Goal: Transaction & Acquisition: Purchase product/service

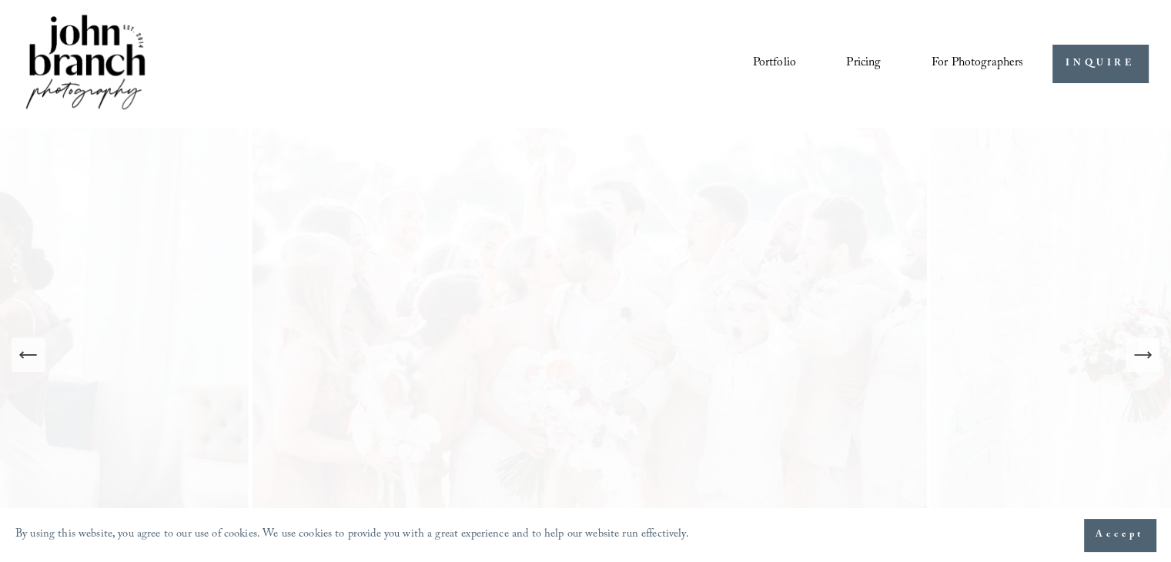
click at [0, 0] on span "Presets" at bounding box center [0, 0] width 0 height 0
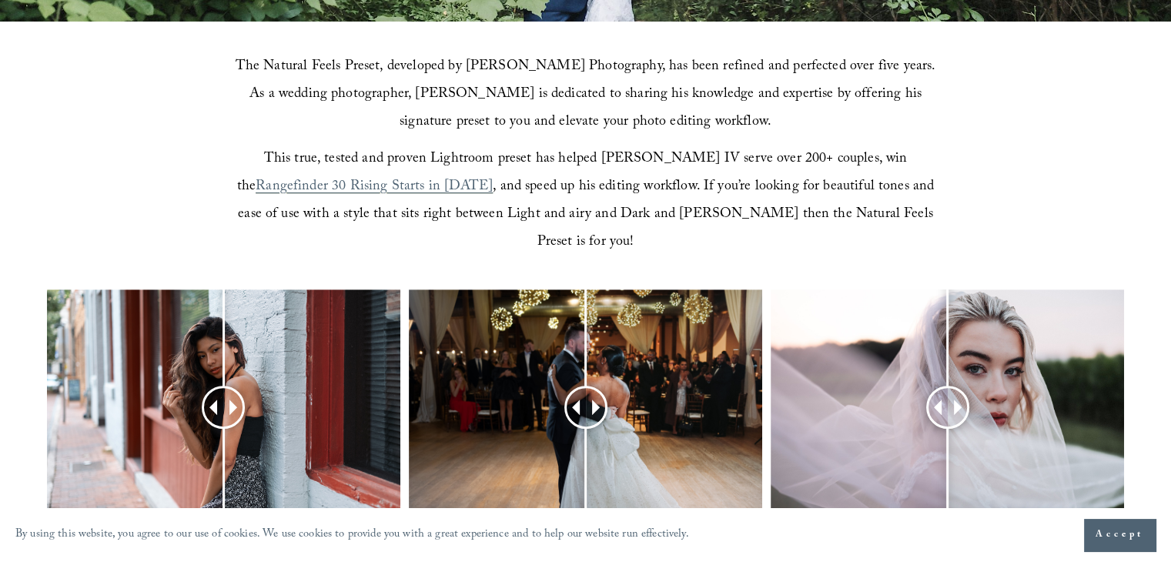
scroll to position [562, 0]
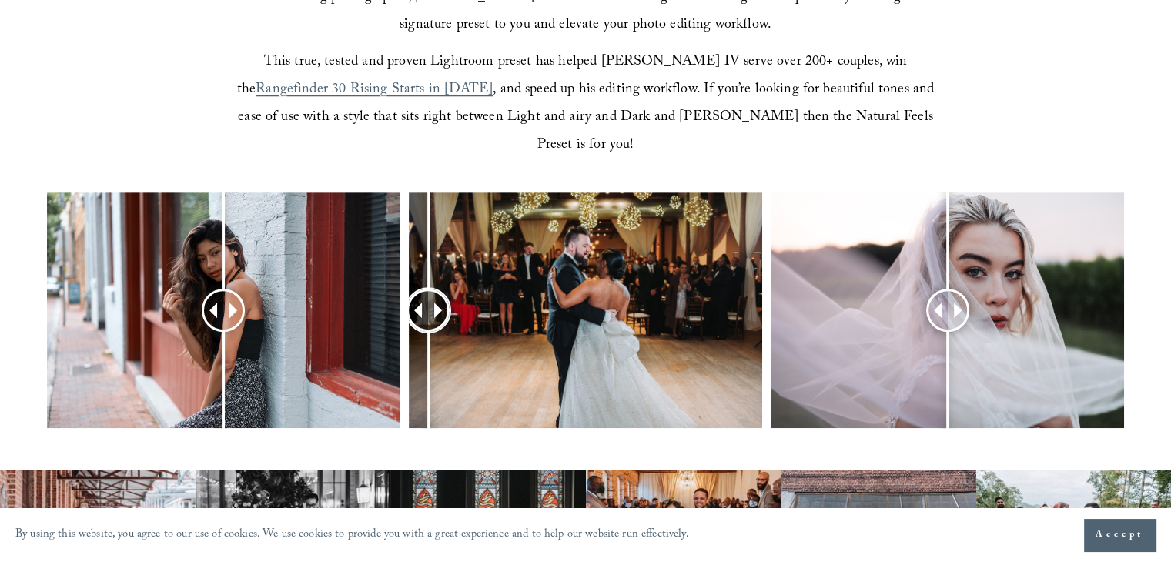
drag, startPoint x: 570, startPoint y: 279, endPoint x: 426, endPoint y: 276, distance: 144.0
click at [426, 289] on div at bounding box center [428, 310] width 43 height 43
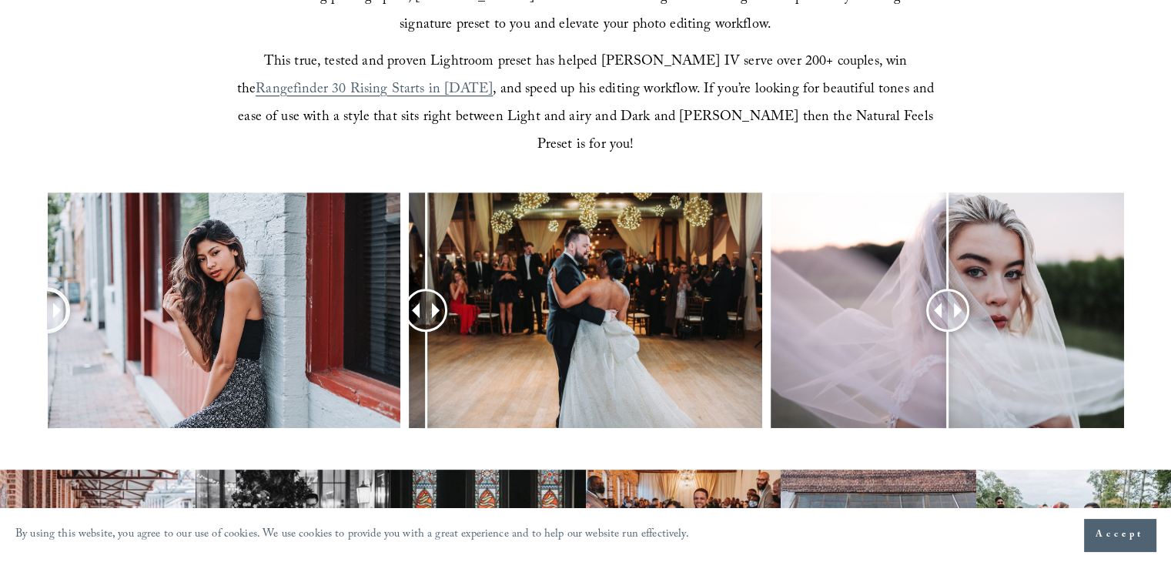
drag, startPoint x: 226, startPoint y: 270, endPoint x: 0, endPoint y: 315, distance: 230.1
click at [0, 315] on div at bounding box center [585, 331] width 1171 height 276
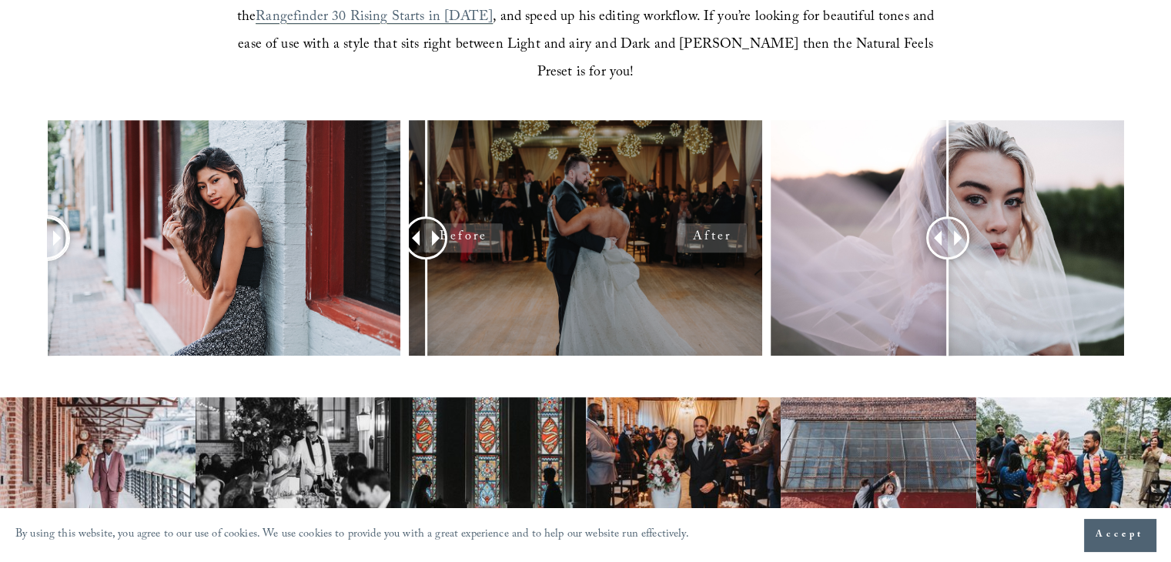
scroll to position [625, 0]
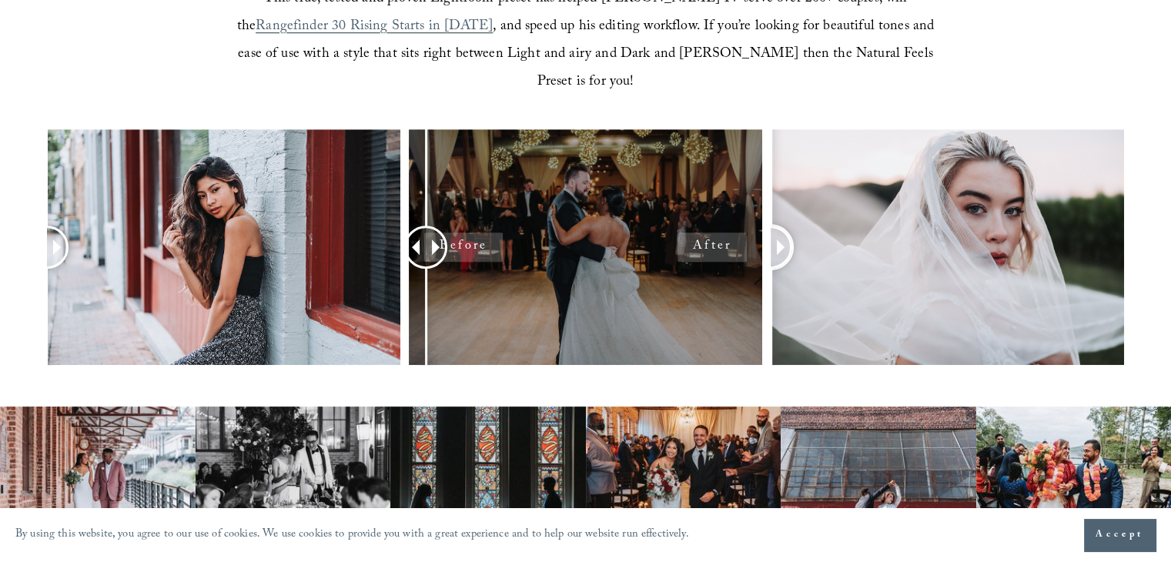
drag, startPoint x: 949, startPoint y: 220, endPoint x: 651, endPoint y: 255, distance: 299.2
click at [651, 255] on div at bounding box center [585, 267] width 1171 height 276
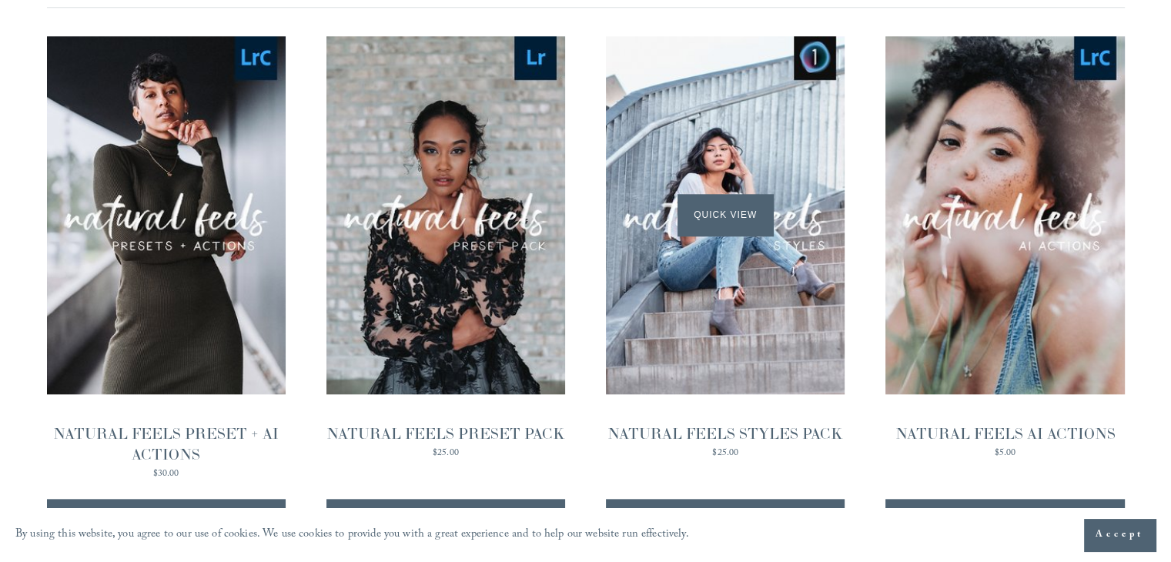
scroll to position [1565, 0]
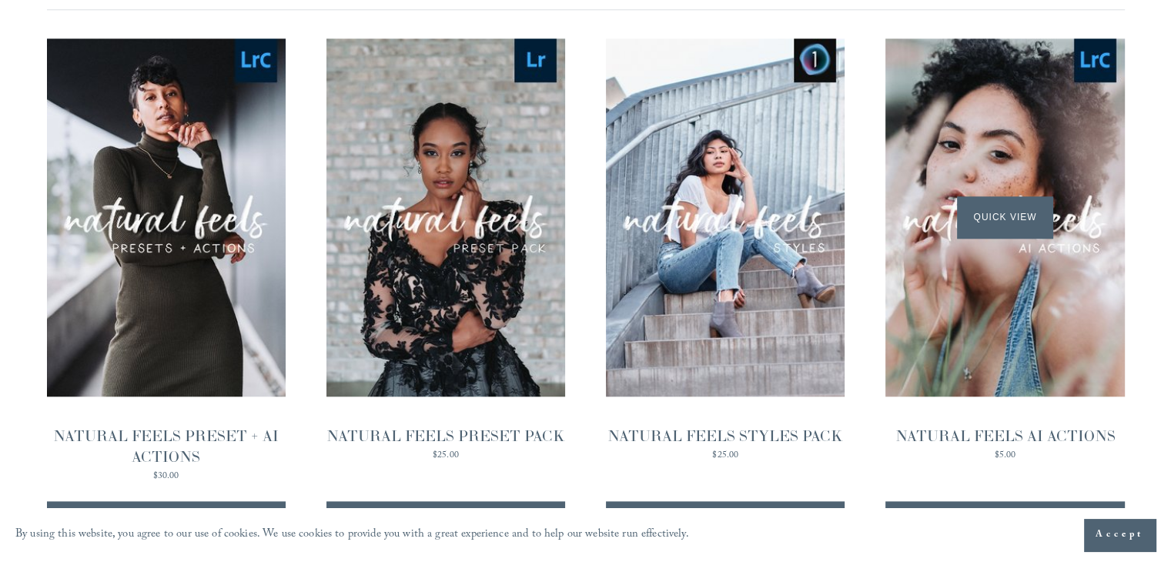
click at [999, 196] on span "Quick View" at bounding box center [1005, 217] width 96 height 42
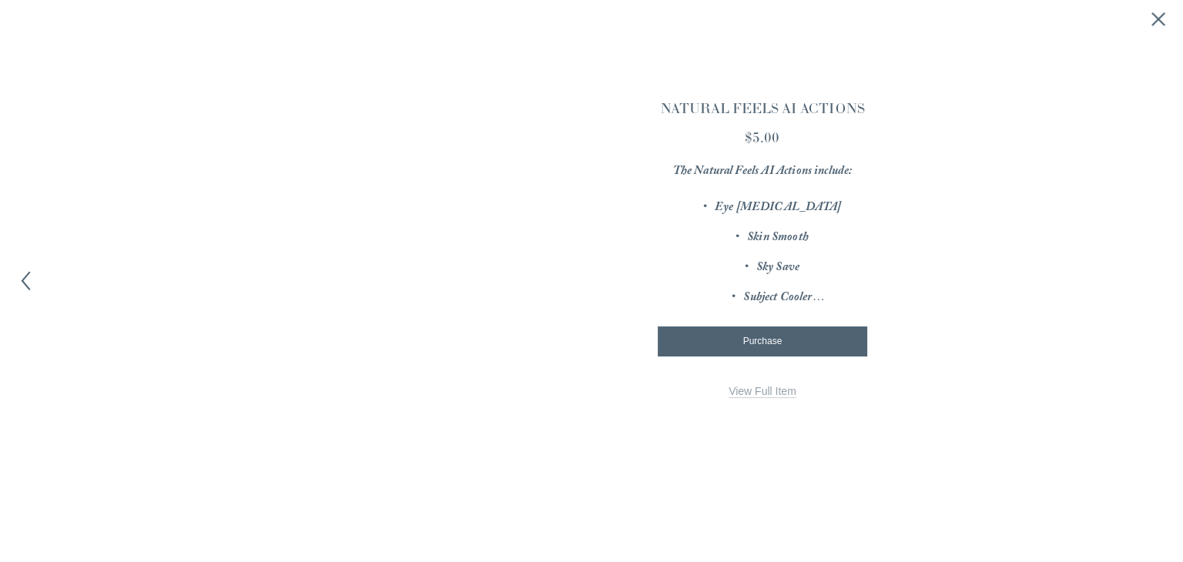
scroll to position [1569, 0]
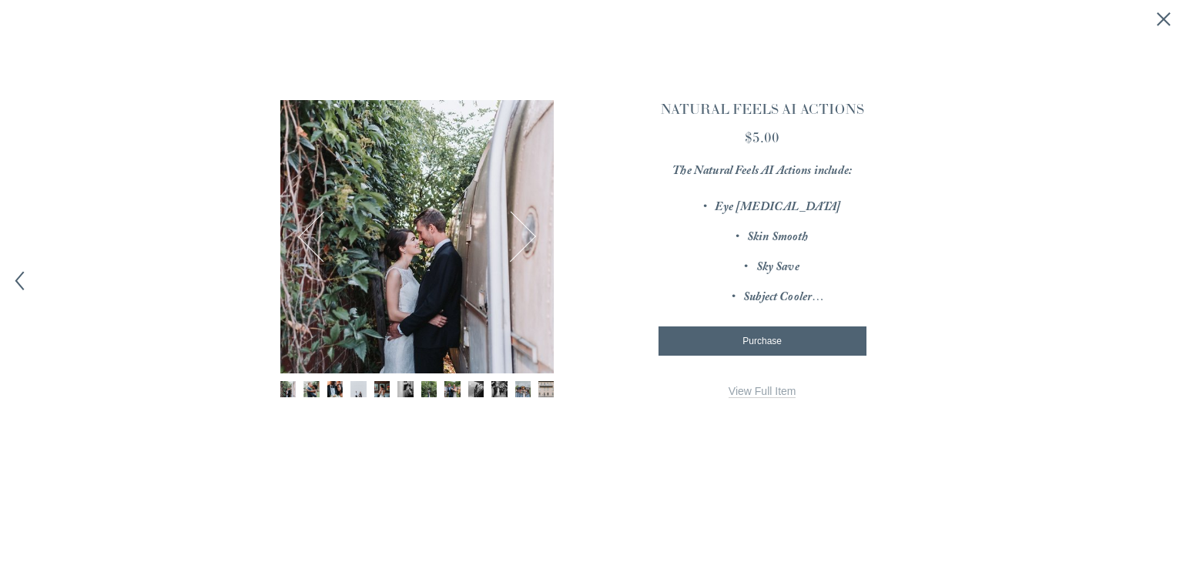
click at [1173, 23] on button "Close quick view" at bounding box center [1163, 19] width 19 height 19
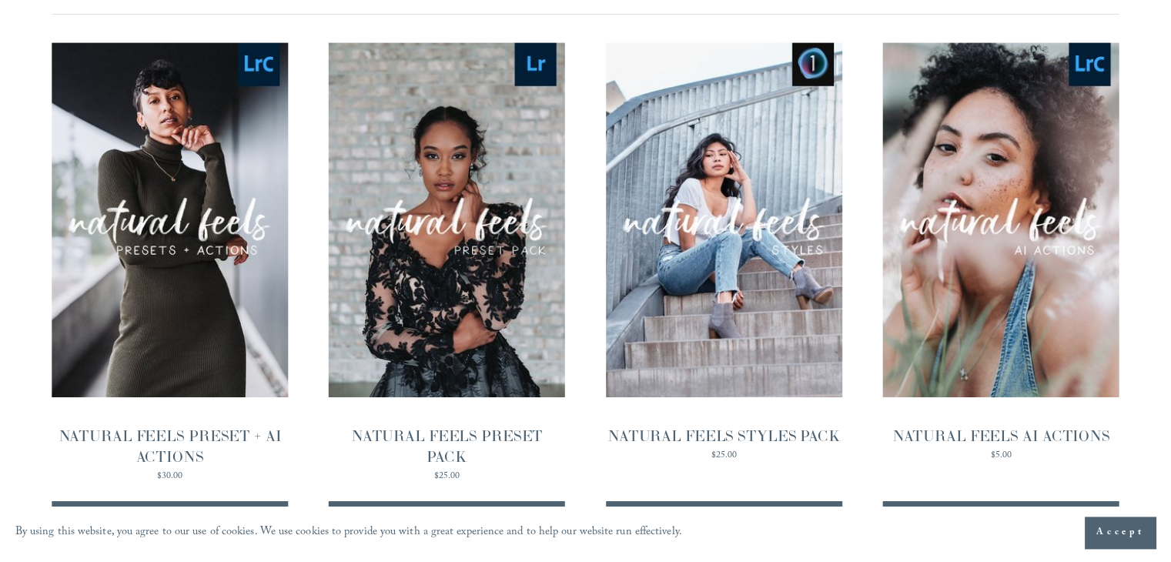
scroll to position [1565, 0]
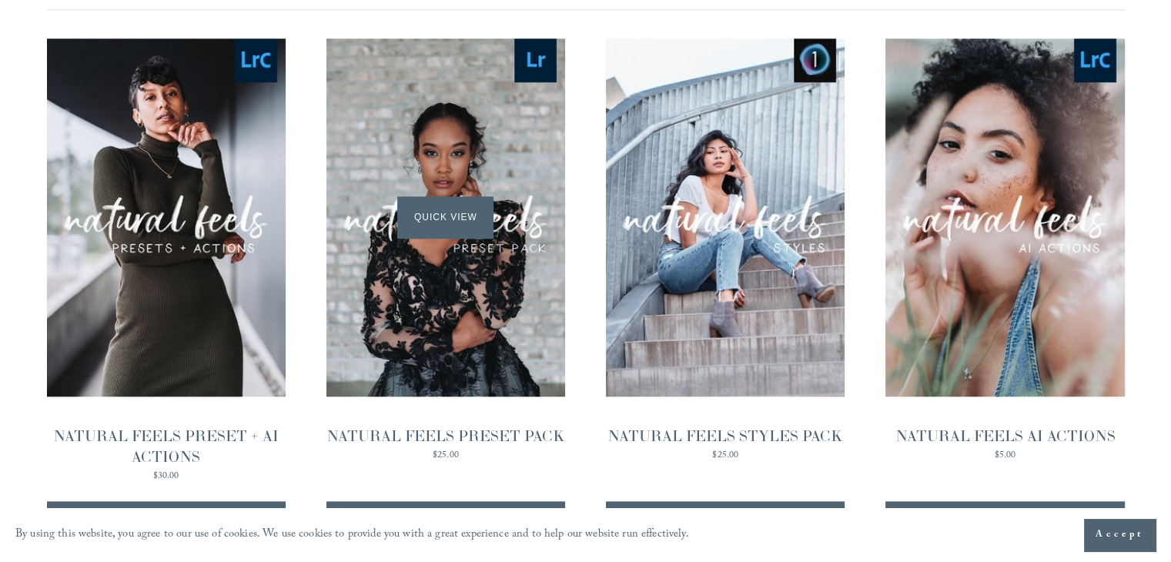
click at [434, 199] on span "Quick View" at bounding box center [445, 217] width 96 height 42
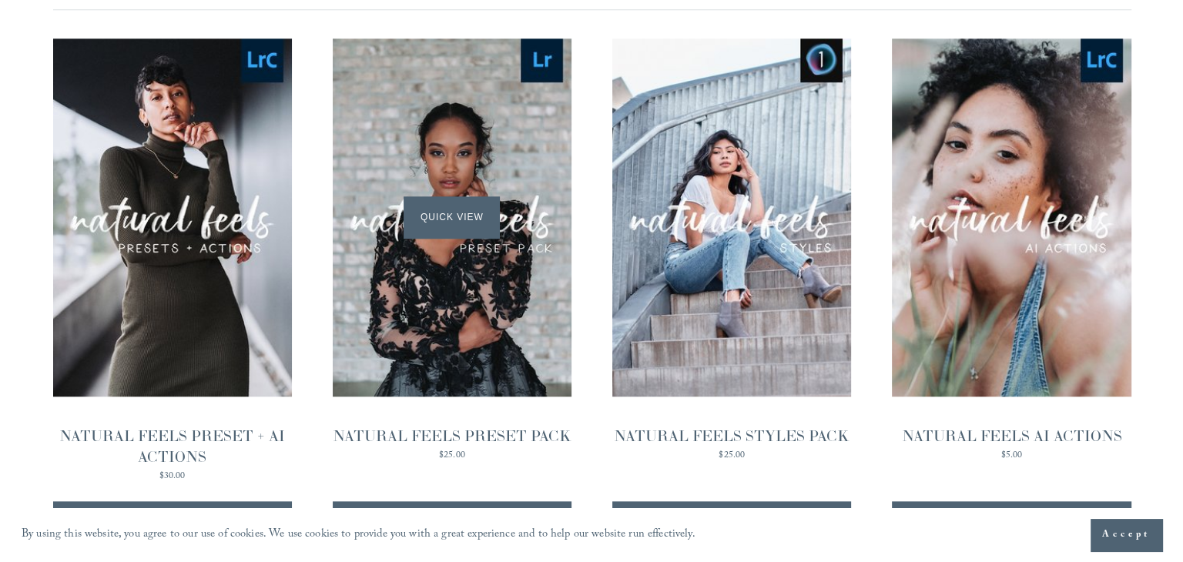
scroll to position [1569, 0]
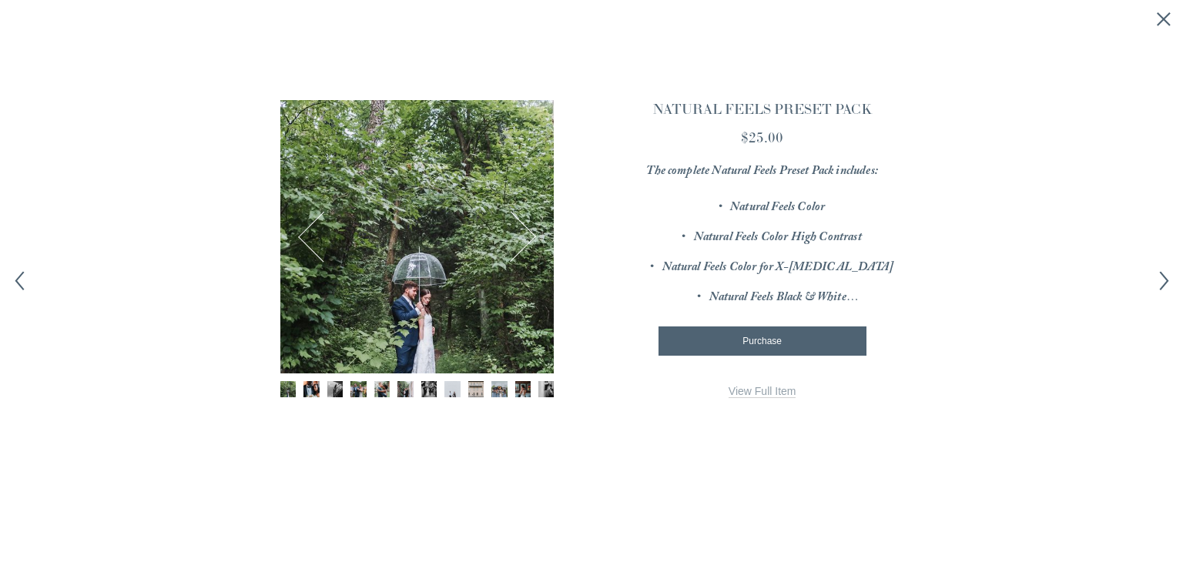
click at [830, 250] on p "Natural Feels Color High Contrast" at bounding box center [777, 238] width 250 height 24
click at [857, 292] on em "Natural Feels Black & White" at bounding box center [783, 298] width 149 height 21
click at [761, 392] on link "View Full Item" at bounding box center [762, 391] width 68 height 13
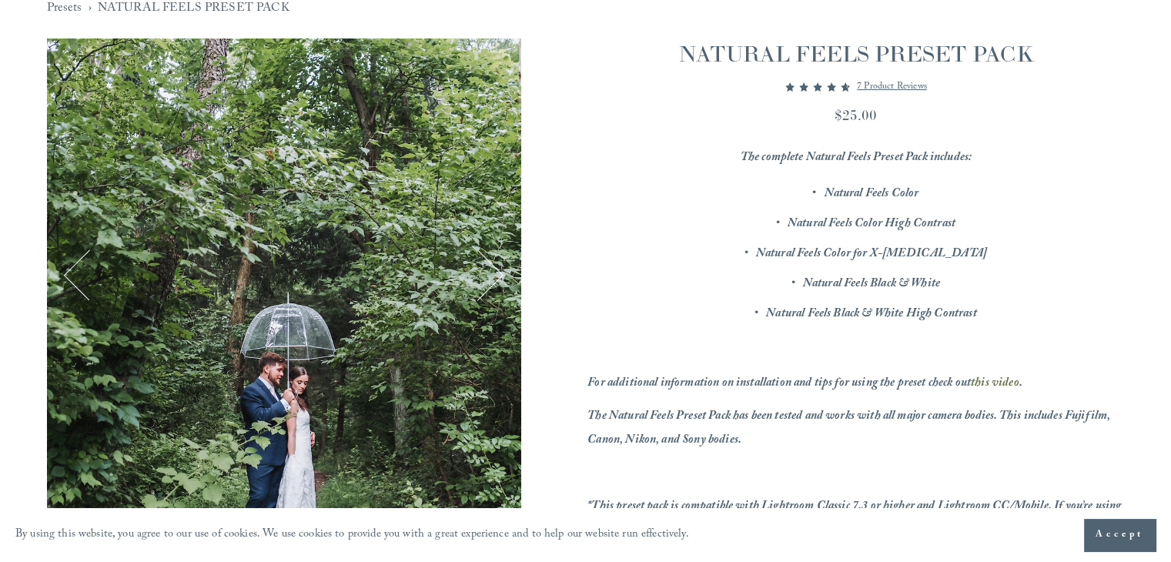
scroll to position [179, 0]
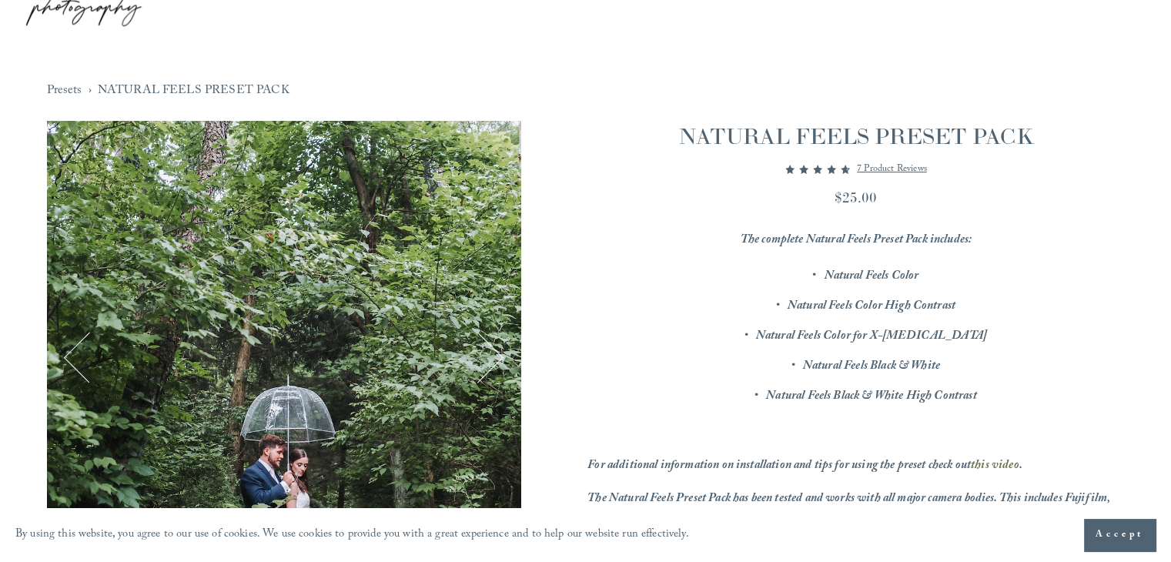
click at [893, 166] on p "7 product reviews" at bounding box center [892, 169] width 70 height 18
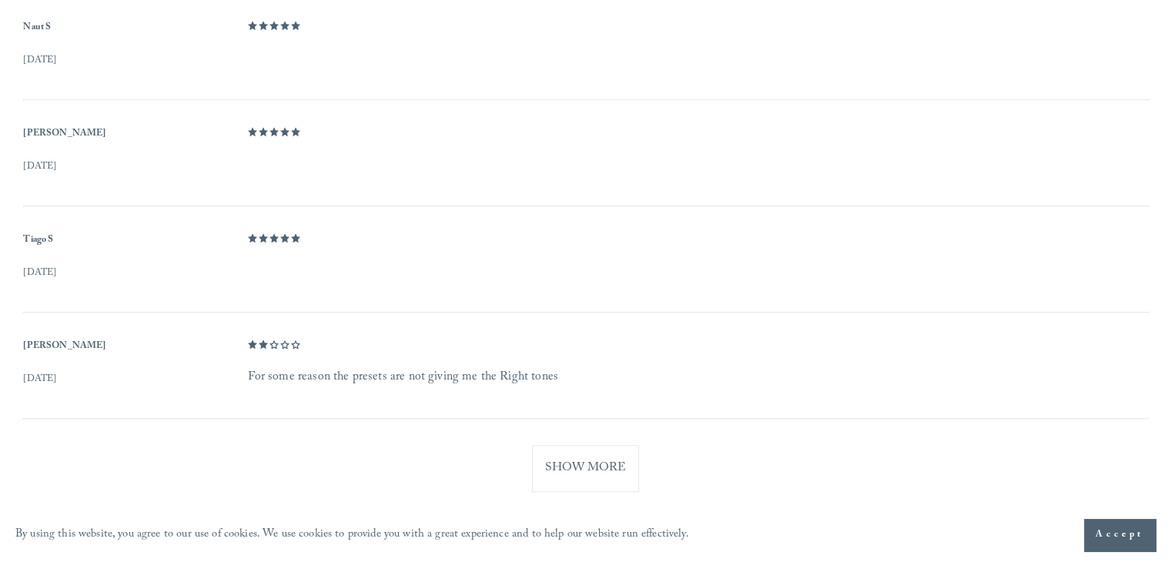
scroll to position [1100, 0]
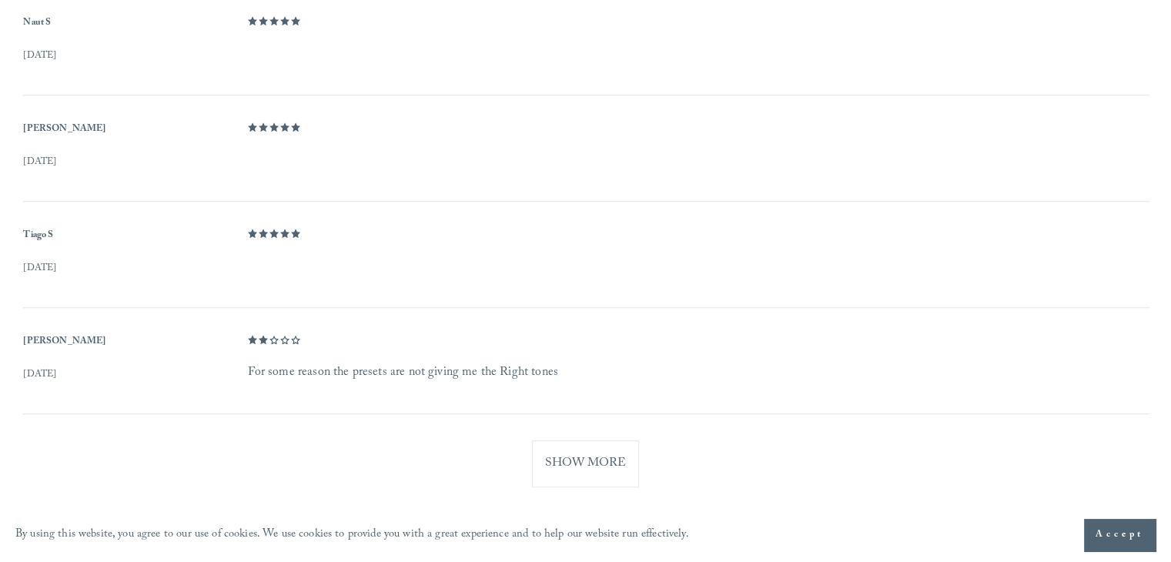
click at [601, 467] on button "Show More" at bounding box center [585, 463] width 107 height 47
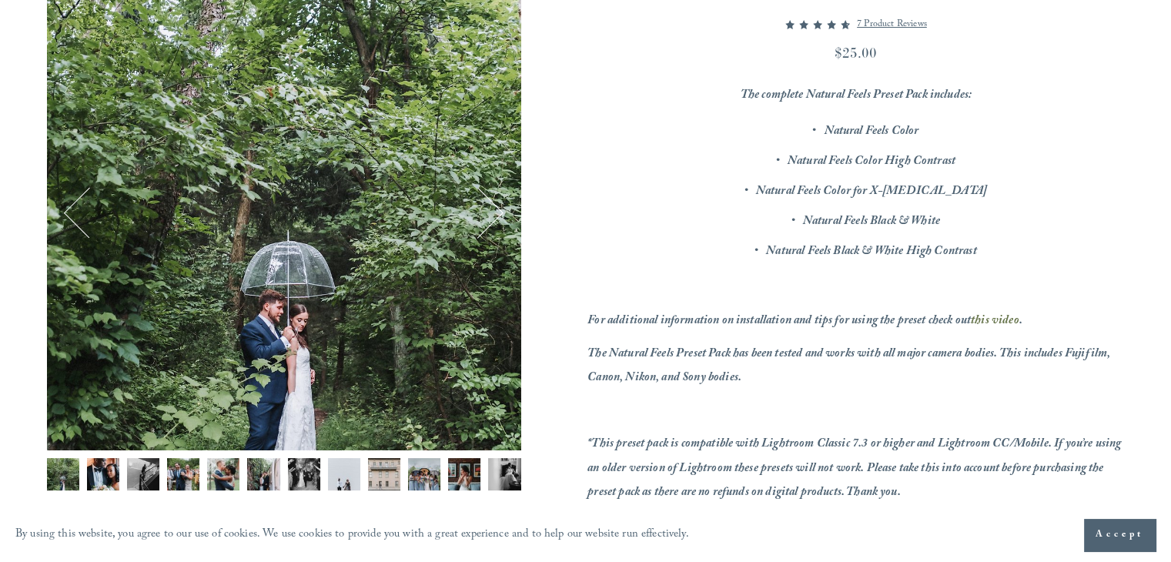
scroll to position [224, 0]
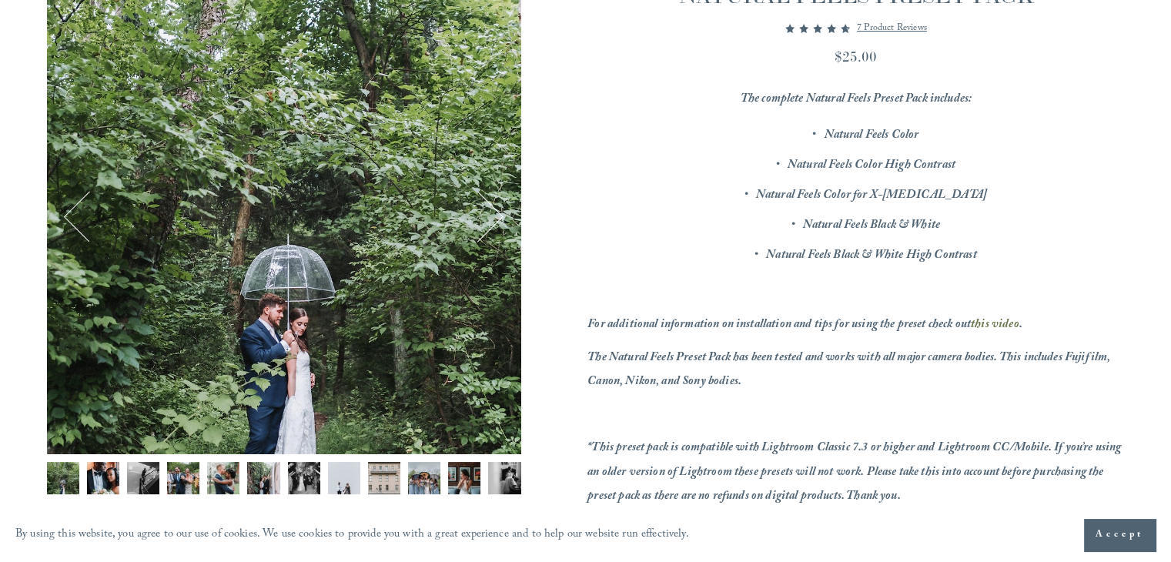
click at [492, 229] on button "Next" at bounding box center [478, 217] width 51 height 51
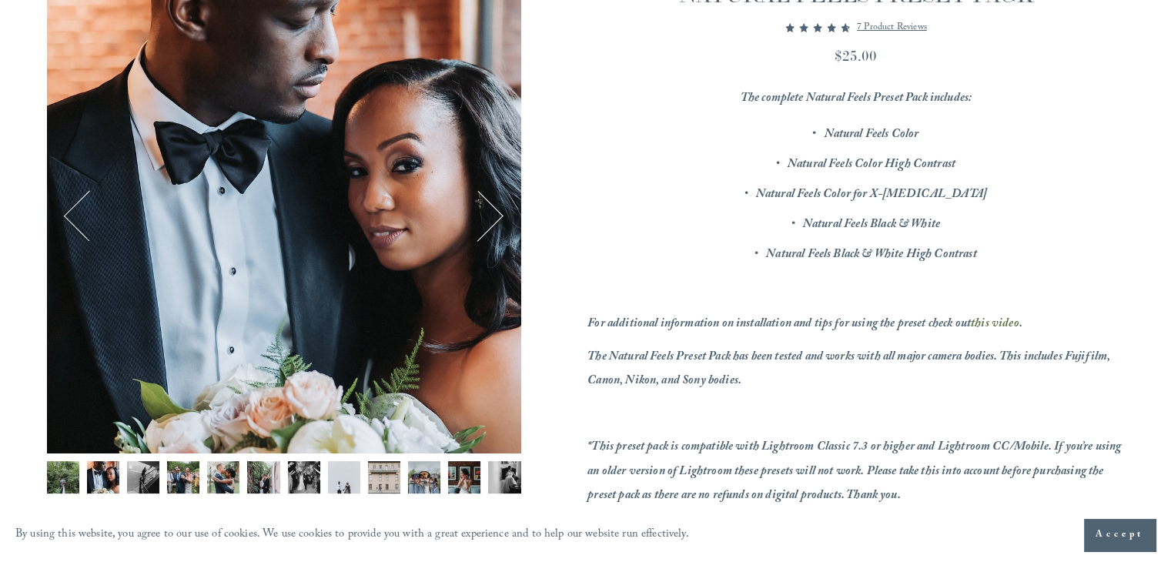
scroll to position [227, 0]
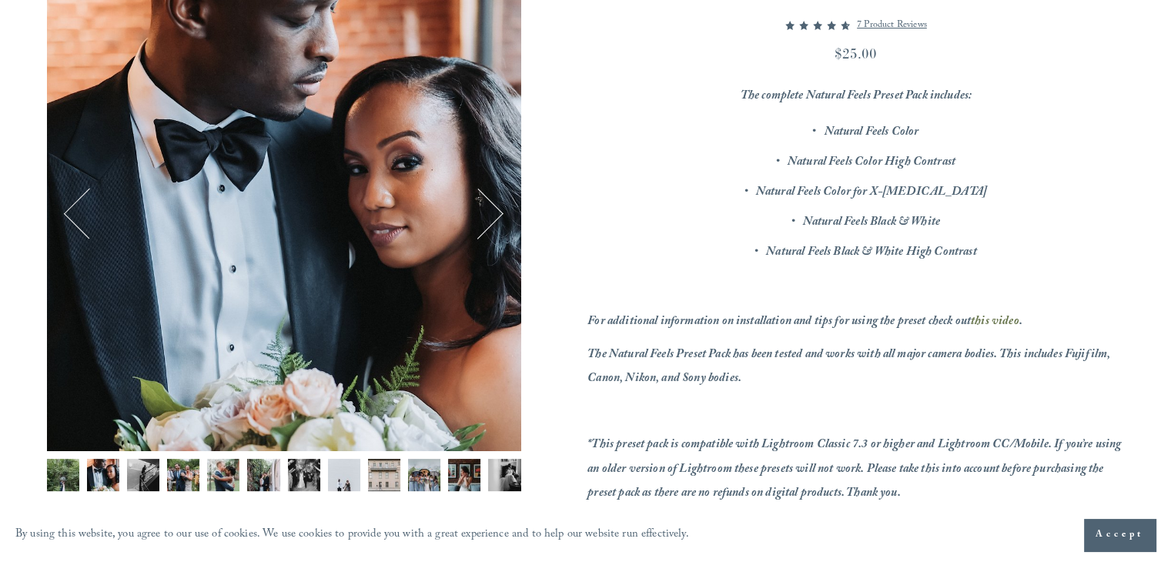
click at [484, 216] on button "Next" at bounding box center [478, 214] width 51 height 51
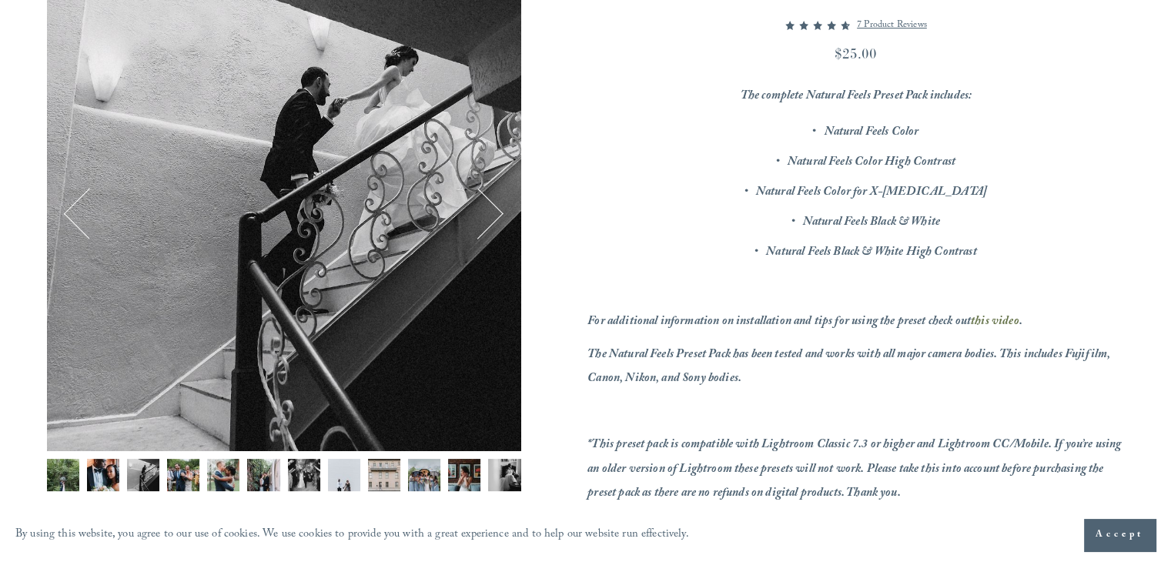
click at [484, 216] on button "Next" at bounding box center [478, 214] width 51 height 51
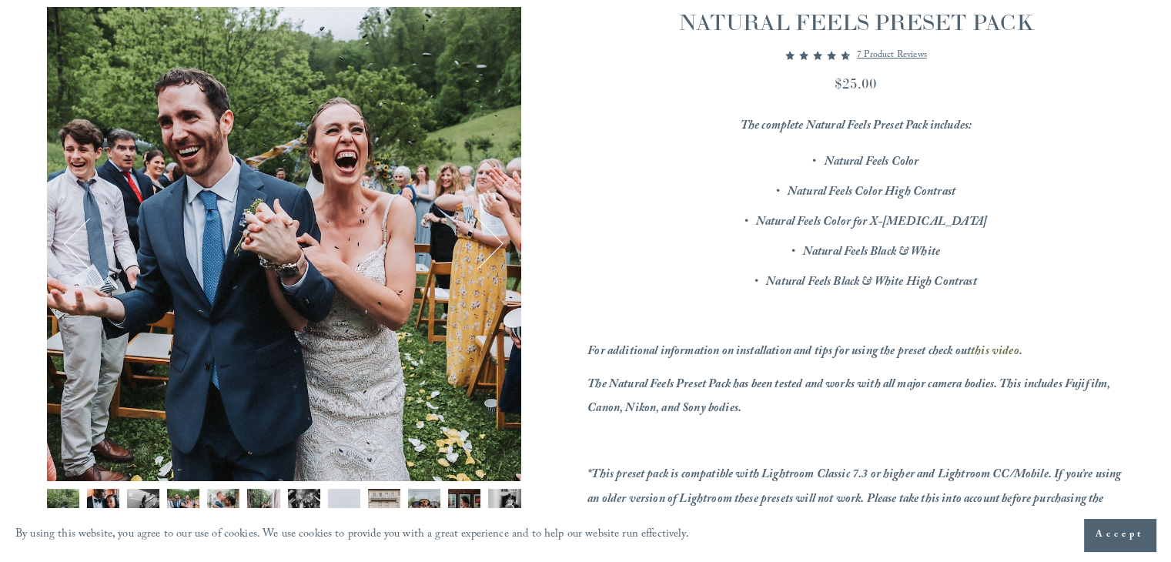
scroll to position [197, 0]
click at [492, 241] on button "Next" at bounding box center [478, 244] width 51 height 51
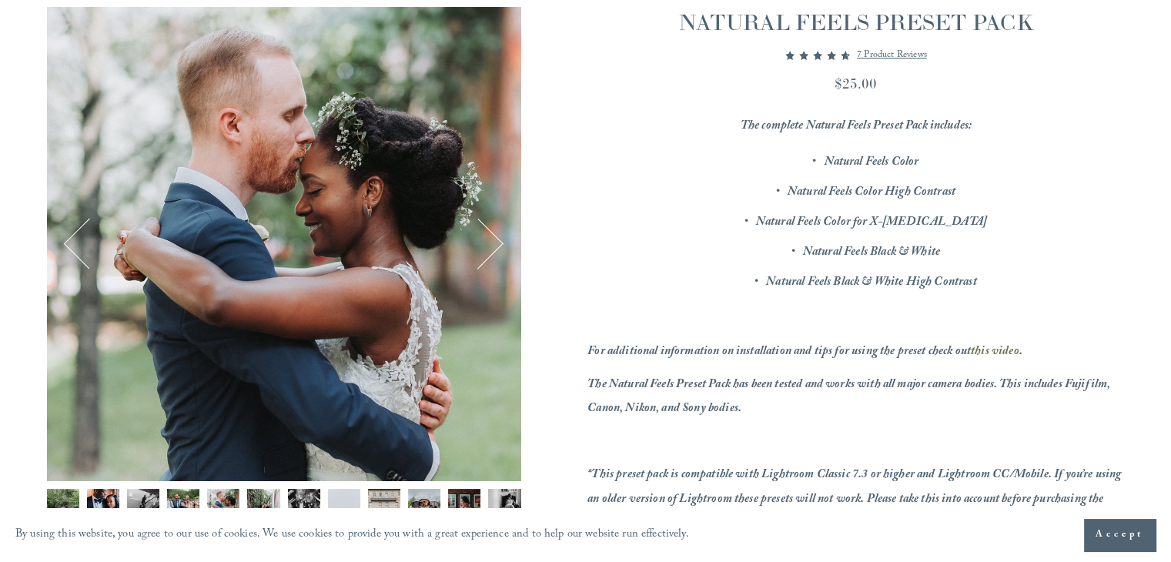
click at [492, 241] on button "Next" at bounding box center [478, 244] width 51 height 51
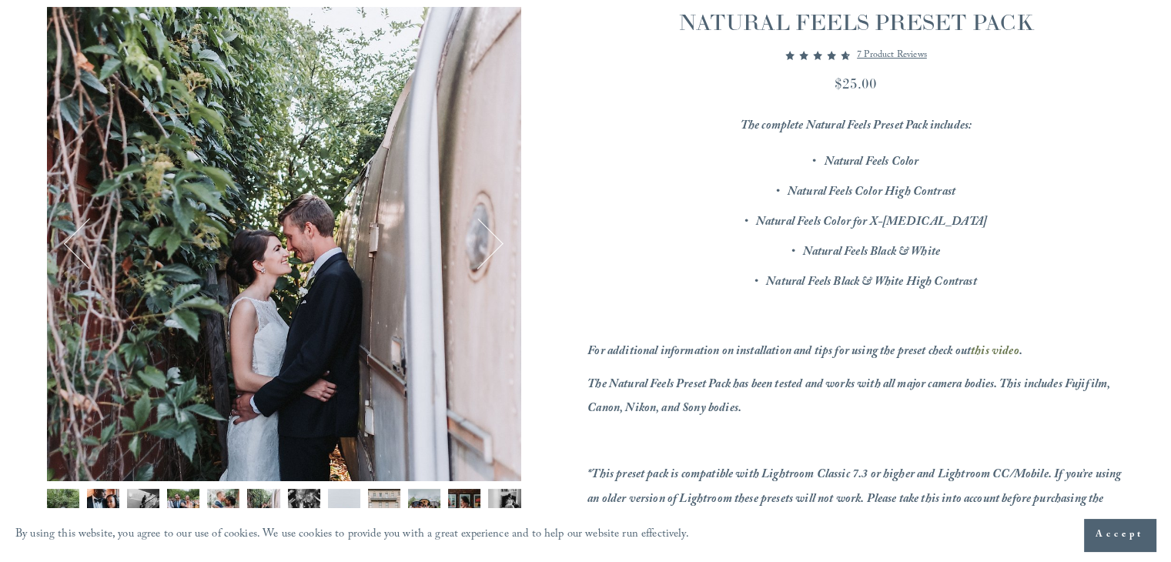
click at [492, 241] on button "Next" at bounding box center [478, 244] width 51 height 51
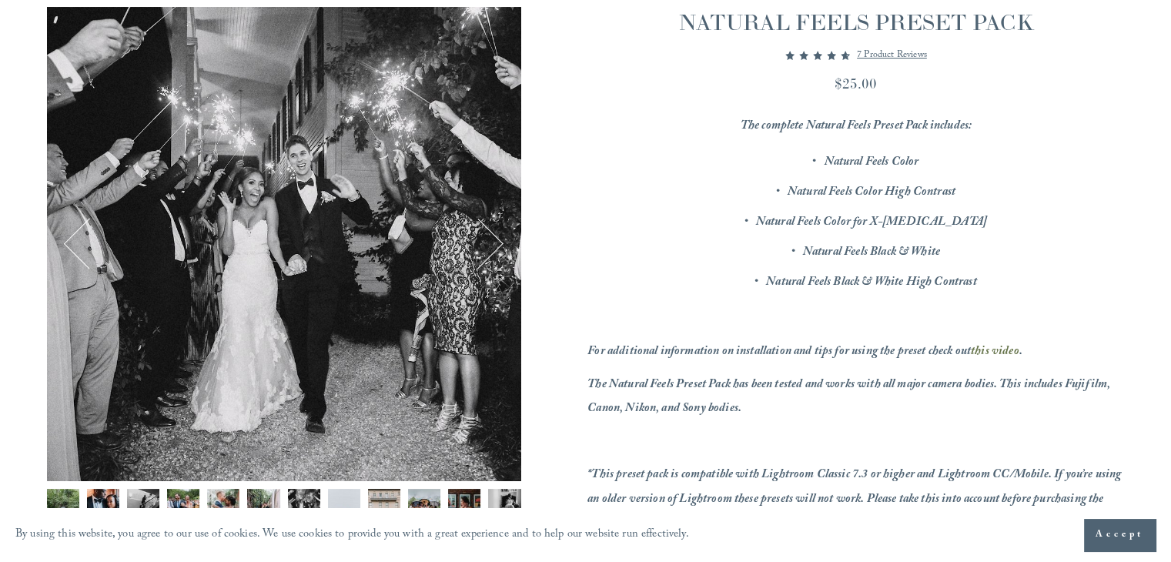
click at [492, 241] on button "Next" at bounding box center [478, 244] width 51 height 51
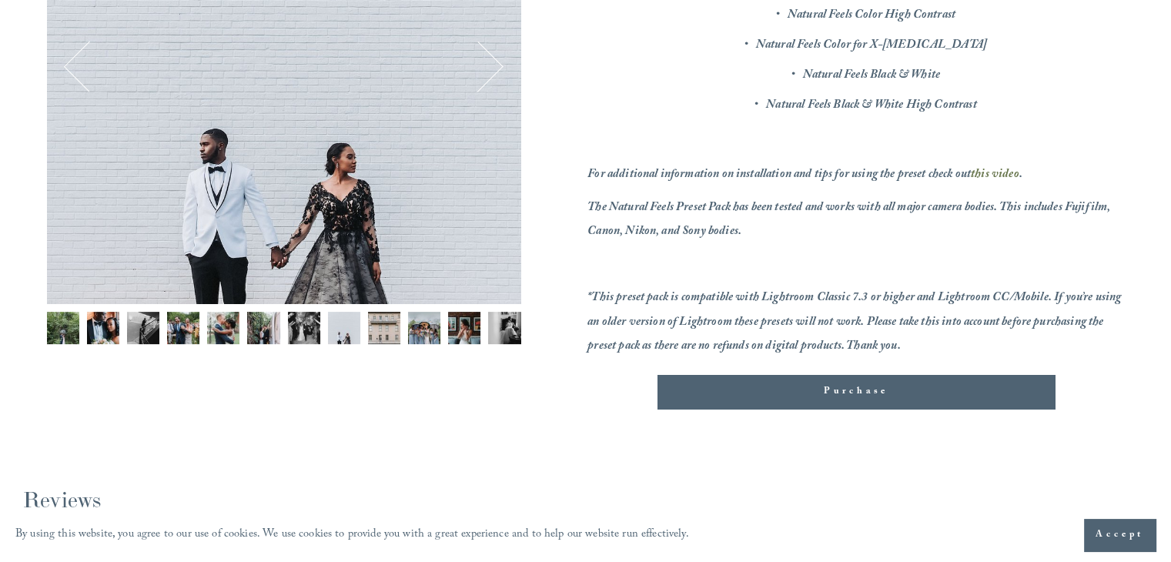
scroll to position [375, 0]
click at [742, 287] on em "*This preset pack is compatible with Lightroom Classic 7.3 or higher and Lightr…" at bounding box center [856, 321] width 536 height 69
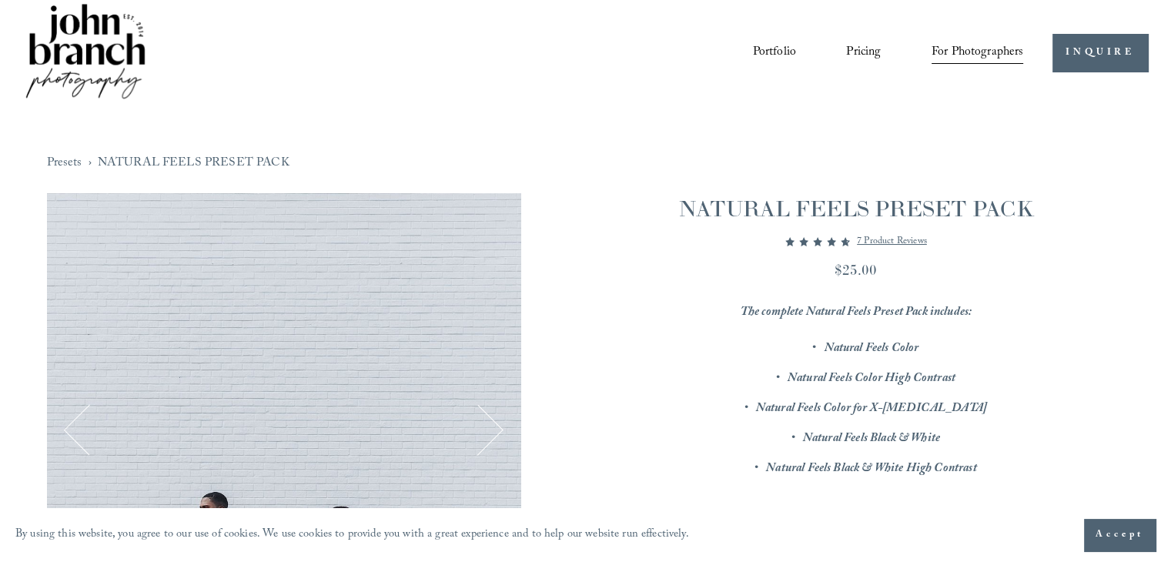
scroll to position [0, 0]
